Goal: Use online tool/utility: Utilize a website feature to perform a specific function

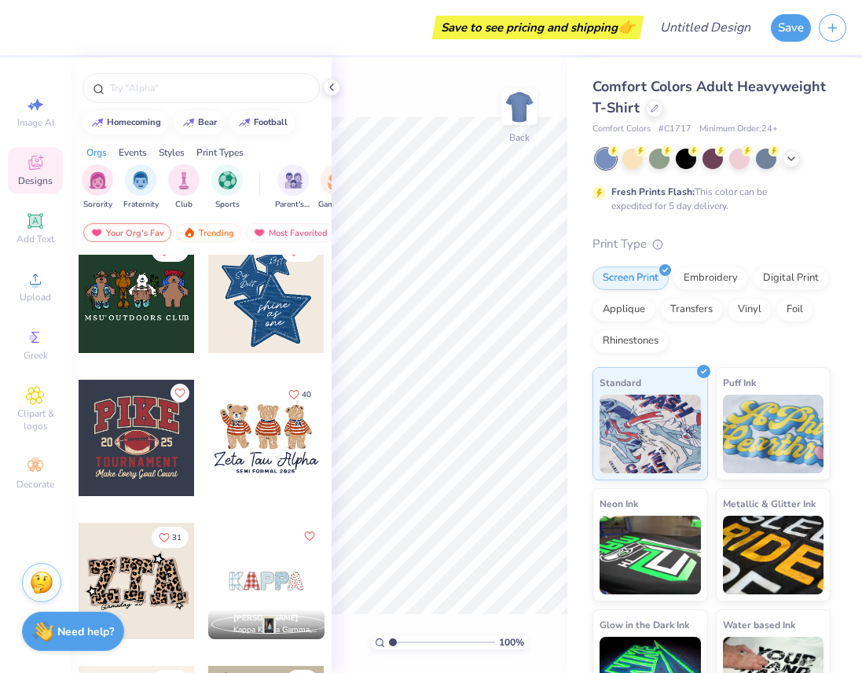
scroll to position [1022, 0]
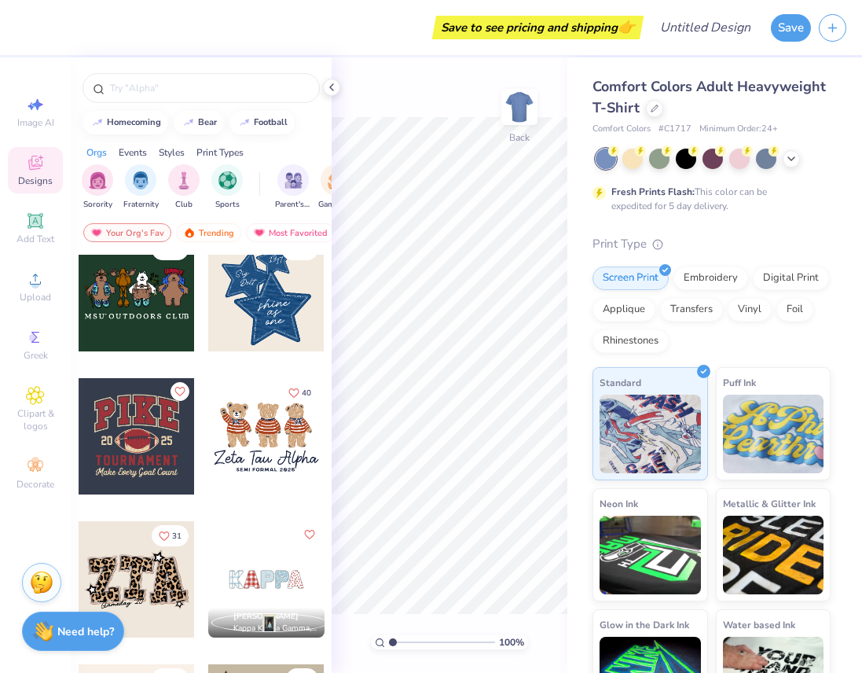
click at [252, 442] on div at bounding box center [266, 436] width 116 height 116
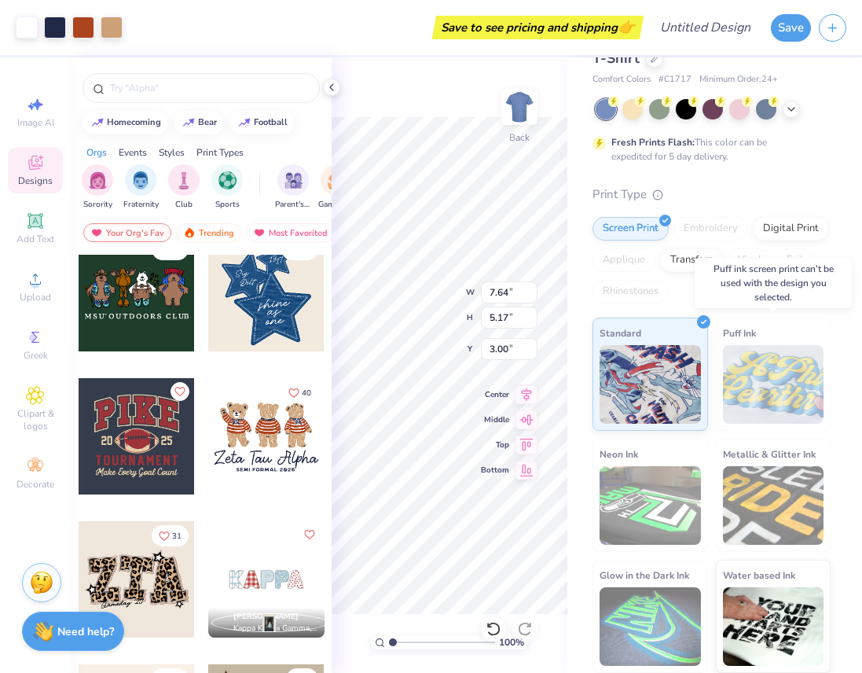
scroll to position [0, 0]
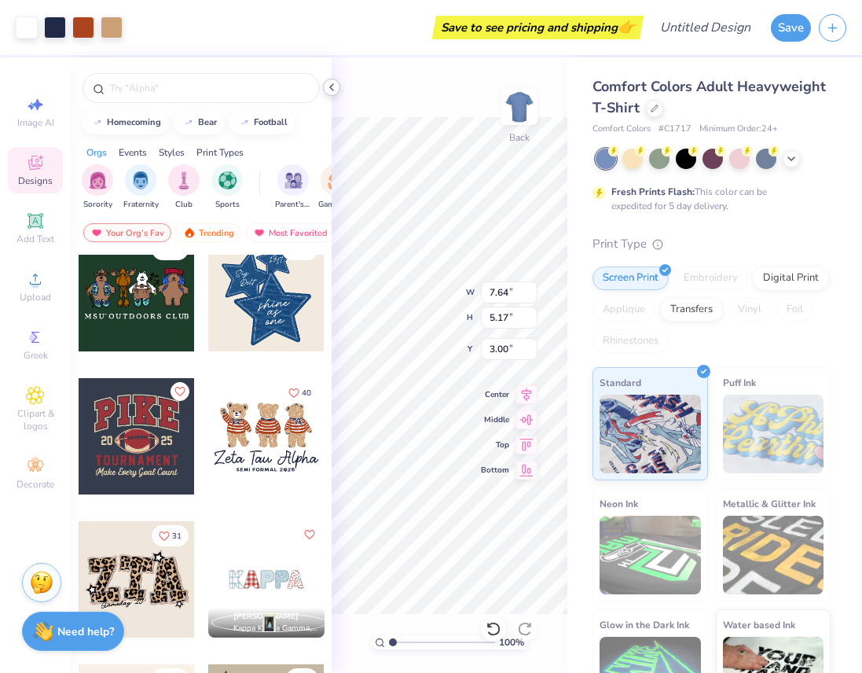
click at [328, 86] on icon at bounding box center [331, 87] width 13 height 13
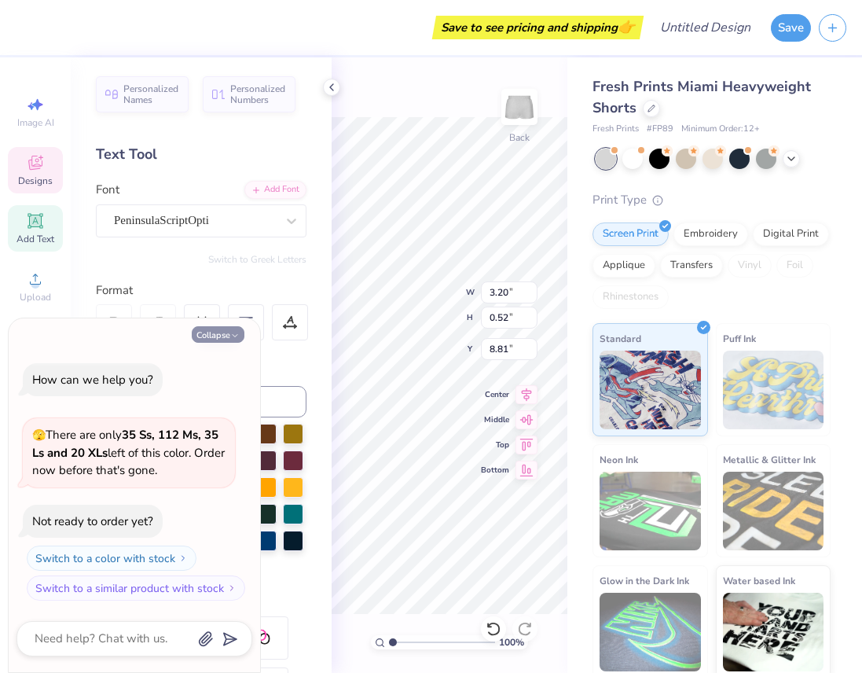
click at [226, 337] on button "Collapse" at bounding box center [218, 334] width 53 height 17
type textarea "x"
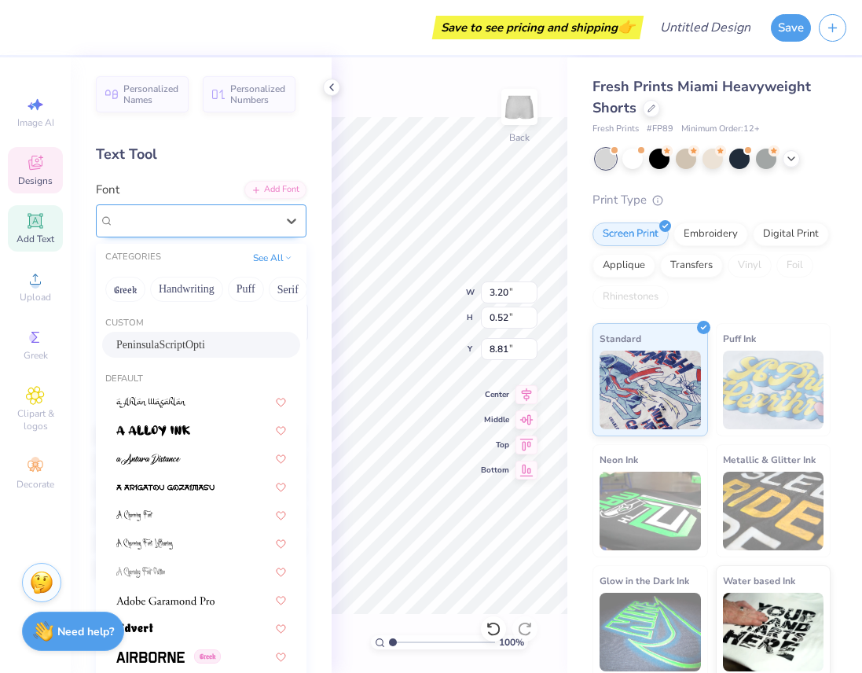
click at [189, 224] on div "PeninsulaScriptOpti" at bounding box center [194, 220] width 165 height 24
click at [196, 190] on div "Font option PeninsulaScriptOpti selected, 1 of 312. 312 results available. Use …" at bounding box center [201, 209] width 211 height 57
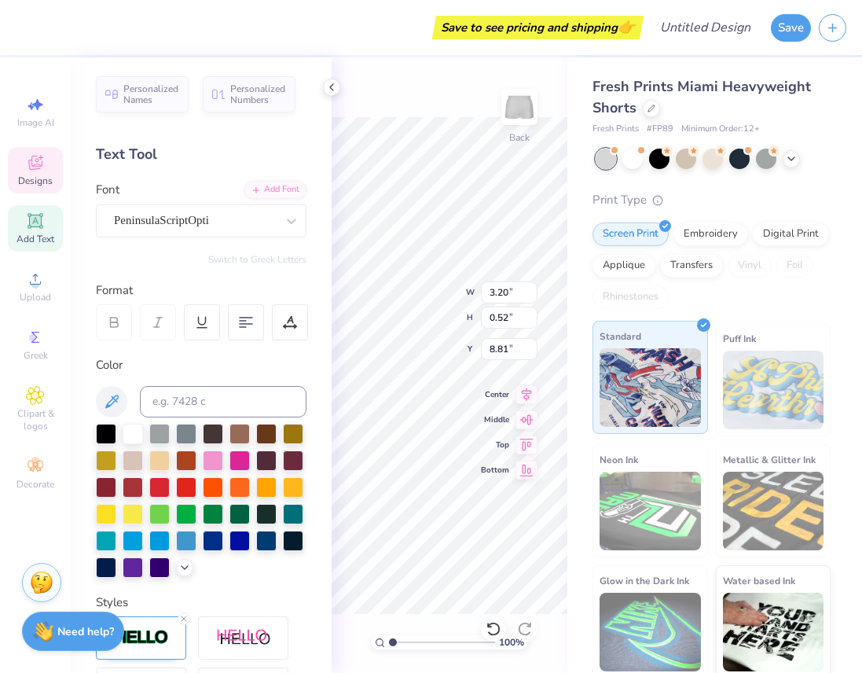
scroll to position [0, 2]
type textarea "ammaPhi Beta"
click at [332, 89] on polyline at bounding box center [331, 87] width 3 height 6
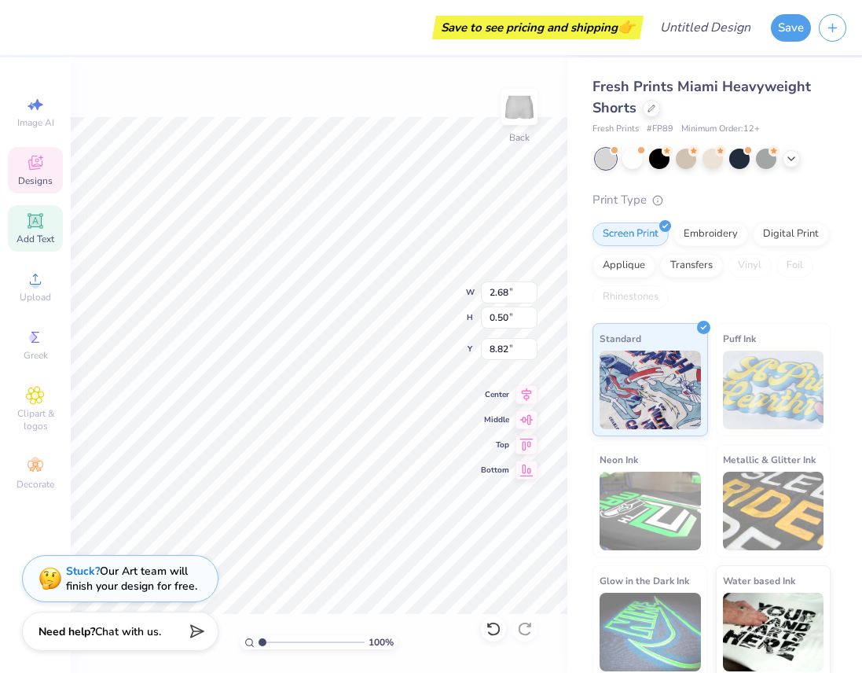
type input "2.68"
type input "0.50"
type input "8.82"
type textarea "a"
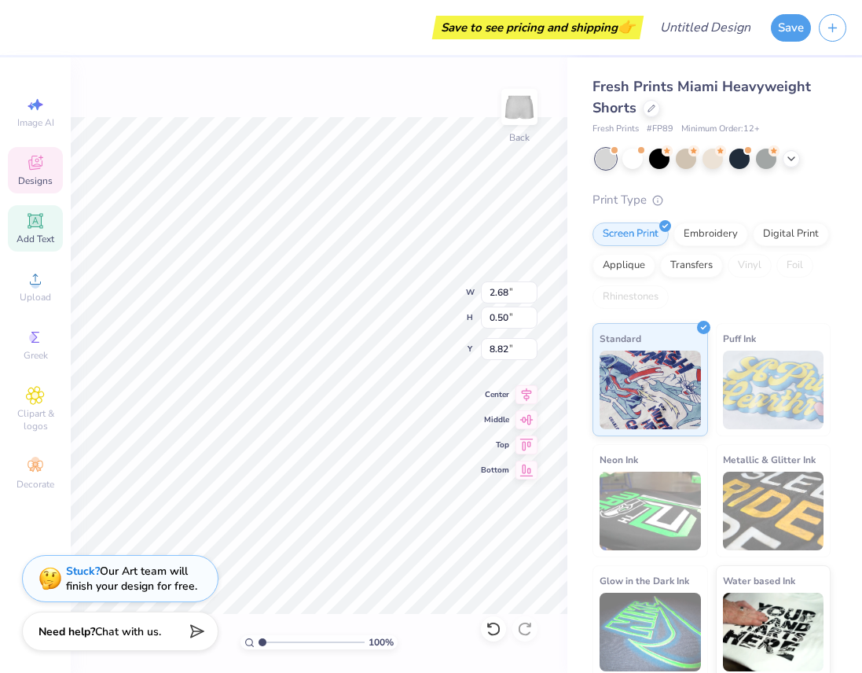
type textarea "Zeta Tau Alpha"
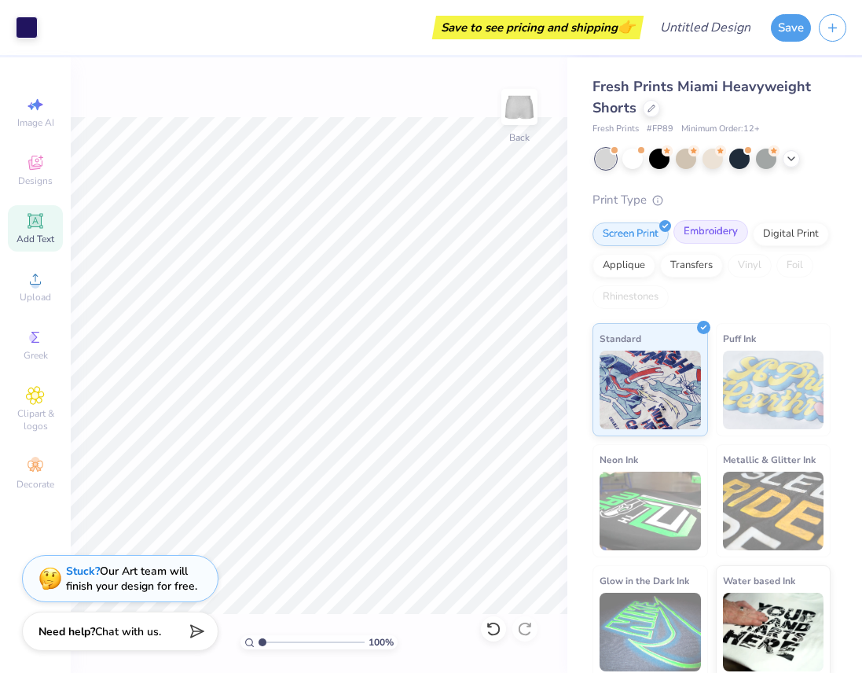
click at [699, 241] on div "Embroidery" at bounding box center [710, 232] width 75 height 24
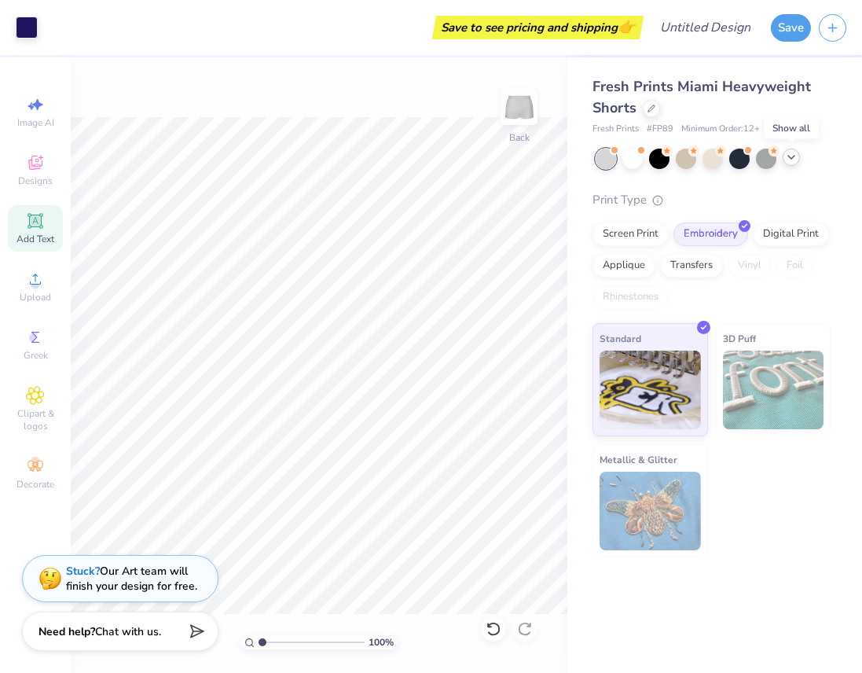
click at [796, 154] on icon at bounding box center [791, 157] width 13 height 13
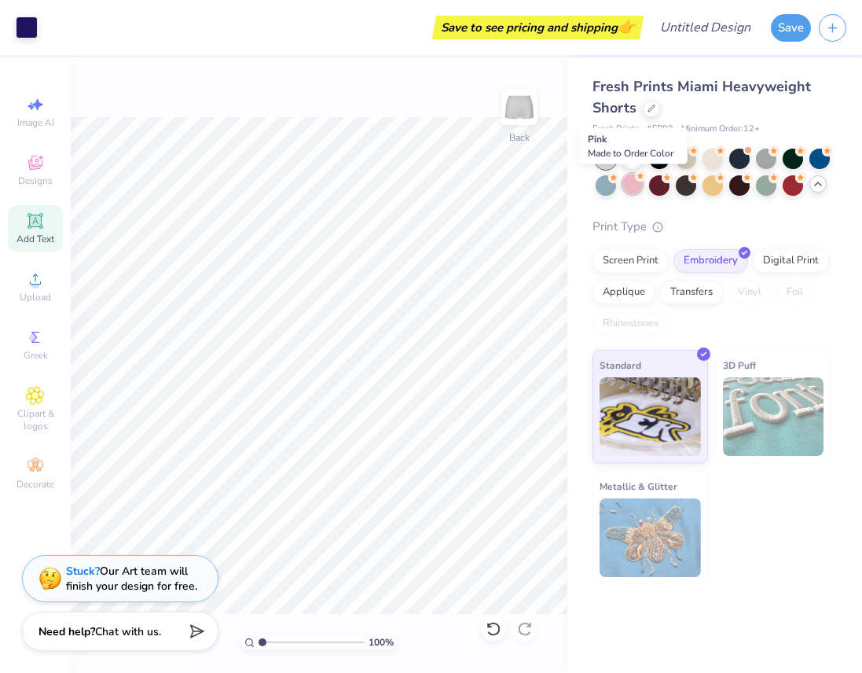
click at [634, 177] on div at bounding box center [632, 184] width 20 height 20
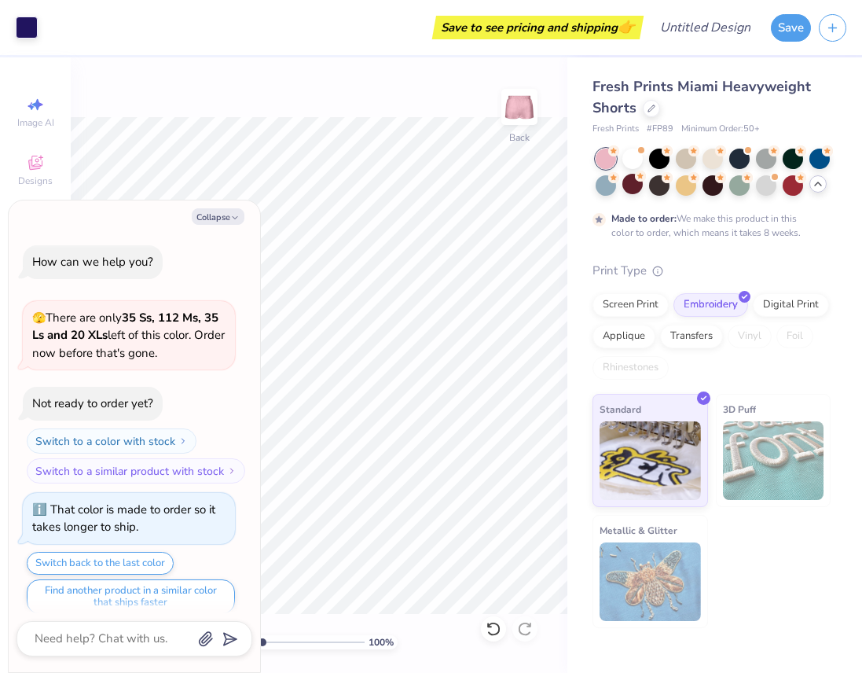
scroll to position [13, 0]
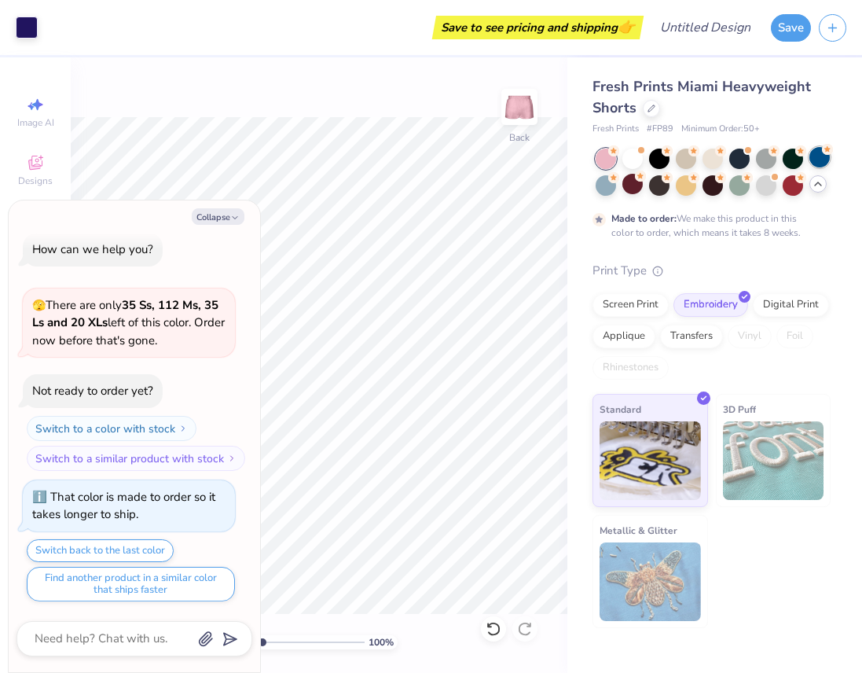
click at [822, 160] on div at bounding box center [819, 157] width 20 height 20
click at [815, 161] on div at bounding box center [819, 157] width 20 height 20
click at [802, 248] on div "Fresh Prints Miami Heavyweight Shorts Fresh Prints # FP89 Minimum Order: 50 + M…" at bounding box center [712, 352] width 238 height 552
click at [795, 28] on button "Save" at bounding box center [791, 26] width 40 height 28
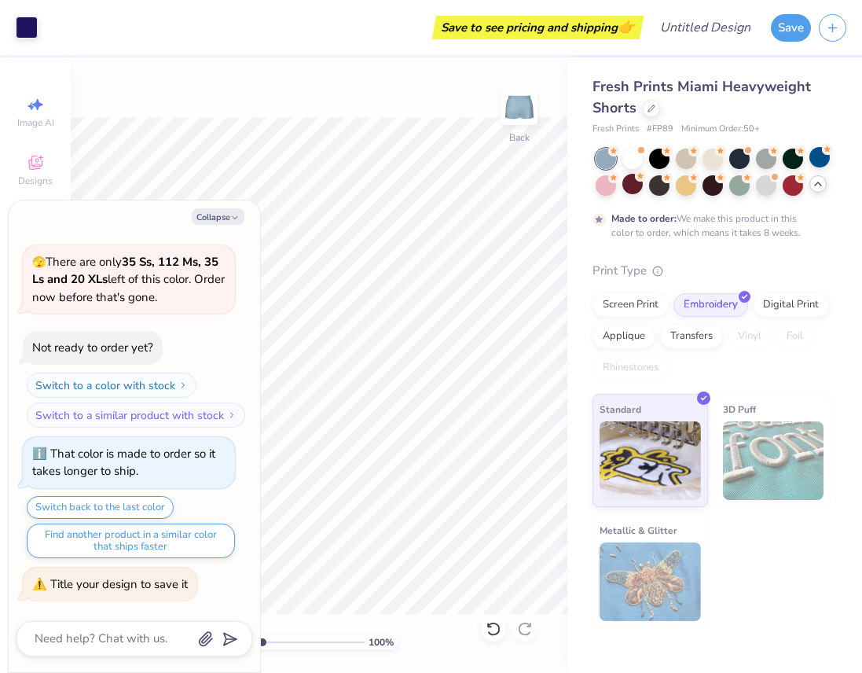
type textarea "x"
